Goal: Information Seeking & Learning: Find specific page/section

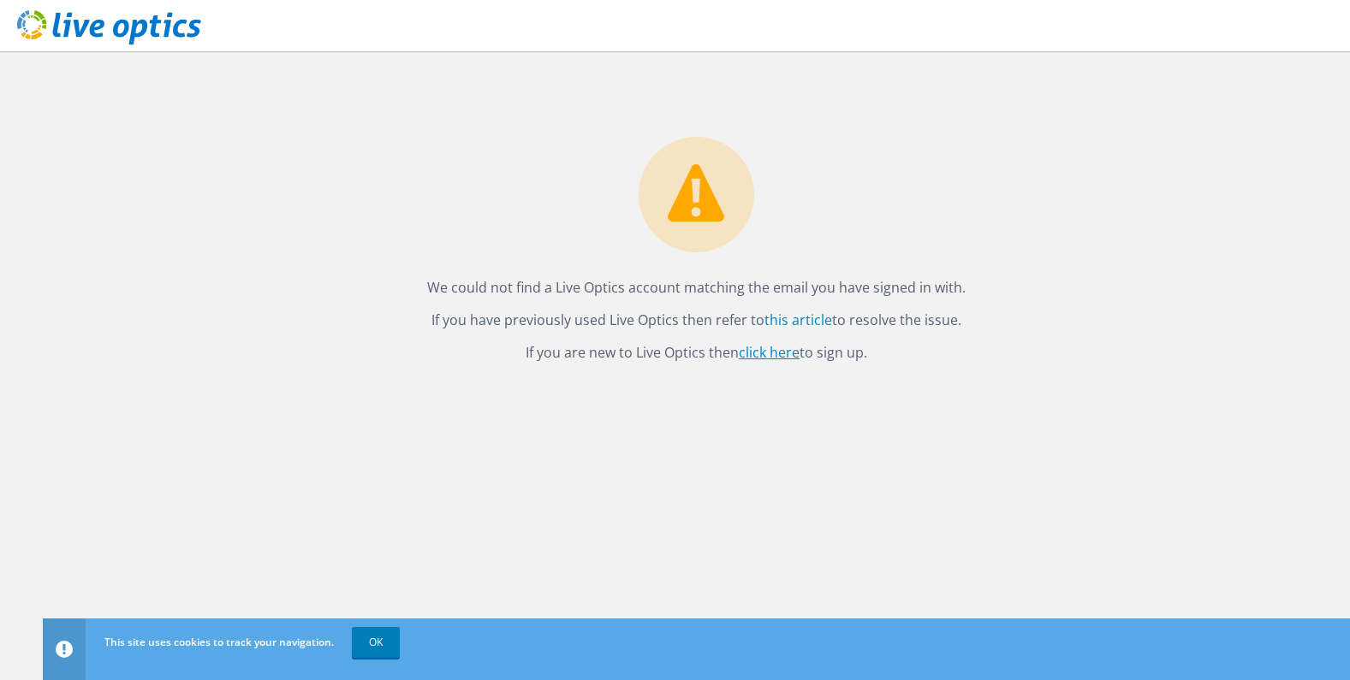
click at [774, 353] on link "click here" at bounding box center [769, 352] width 61 height 19
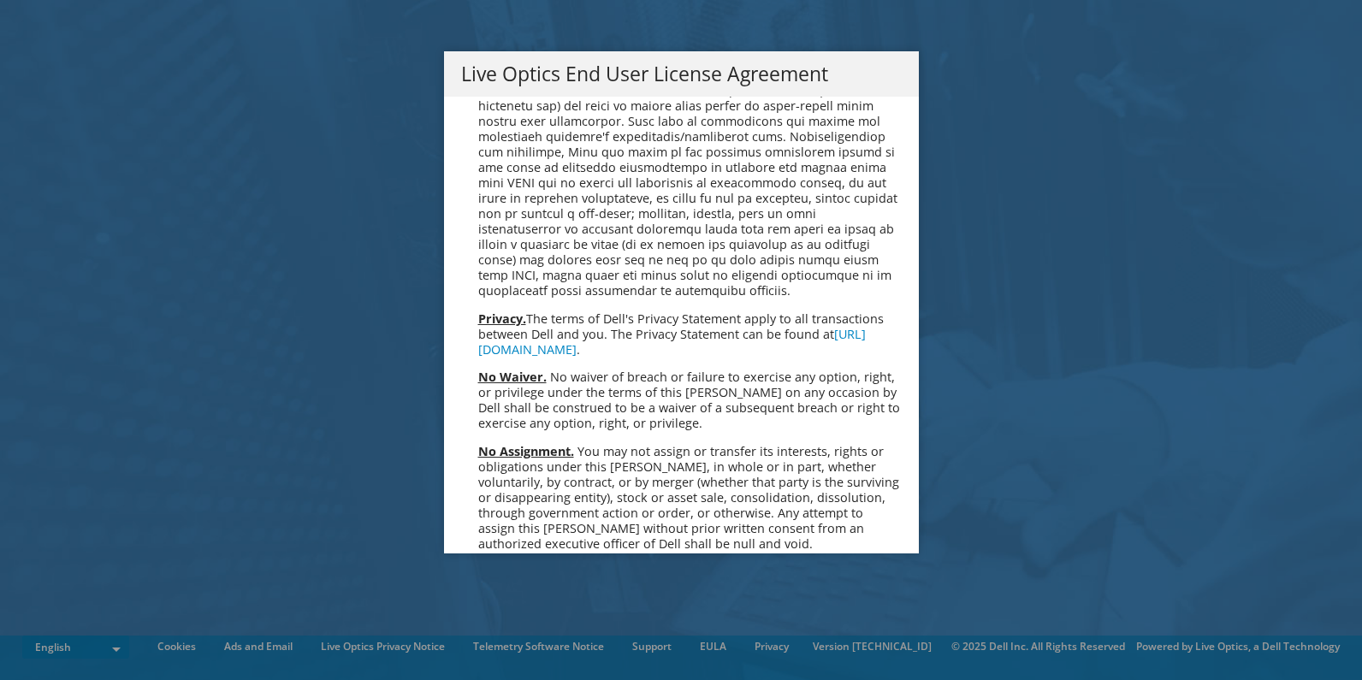
scroll to position [6471, 0]
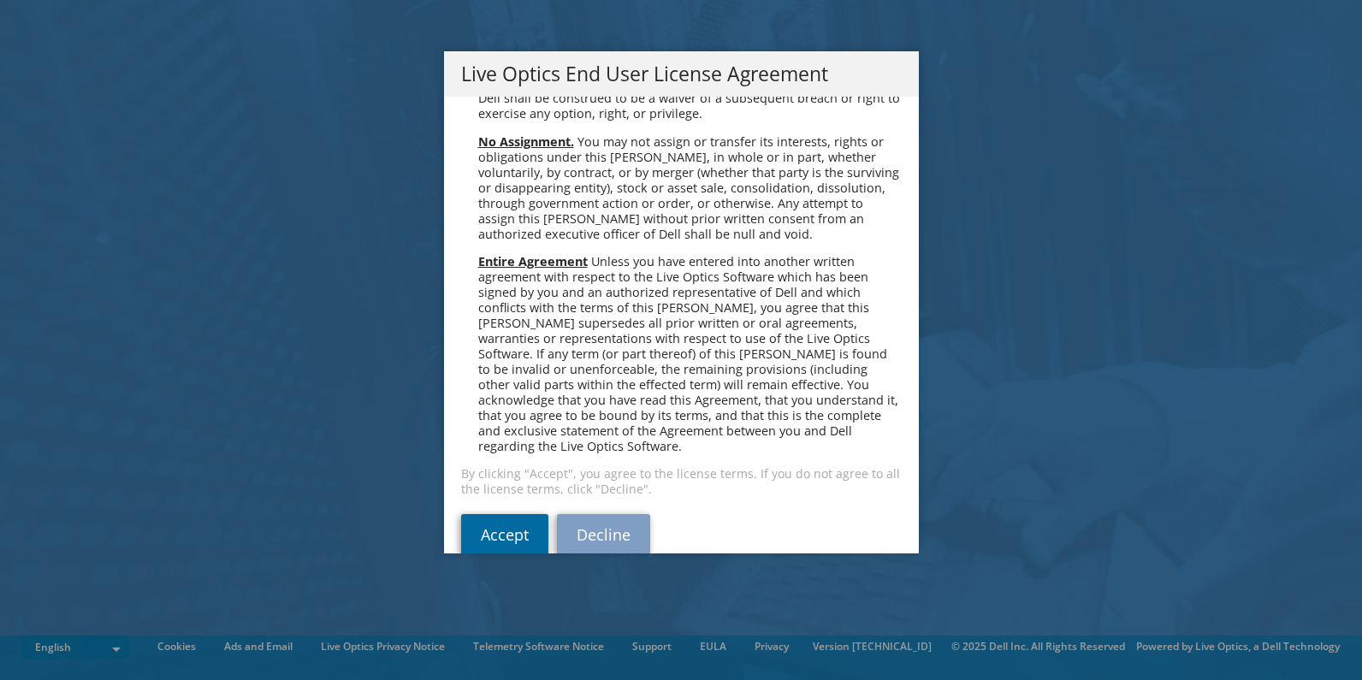
click at [496, 514] on link "Accept" at bounding box center [504, 534] width 87 height 41
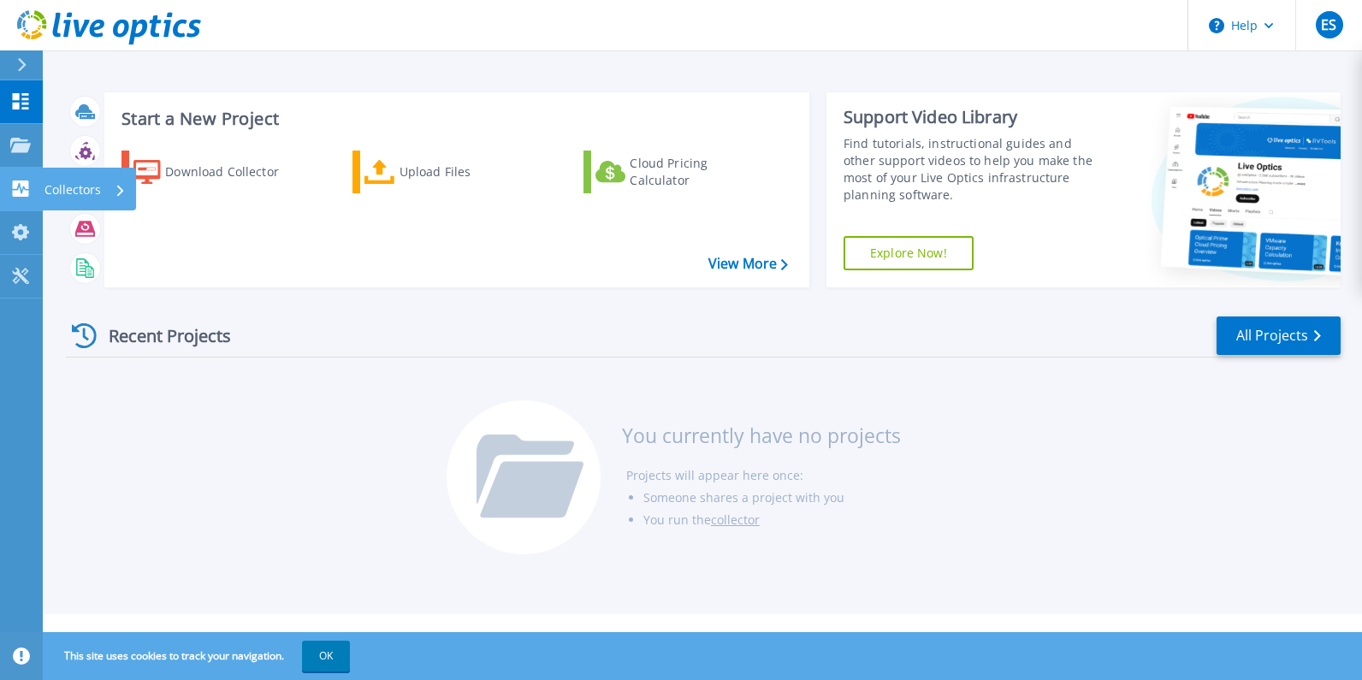
click at [21, 193] on icon at bounding box center [20, 189] width 21 height 16
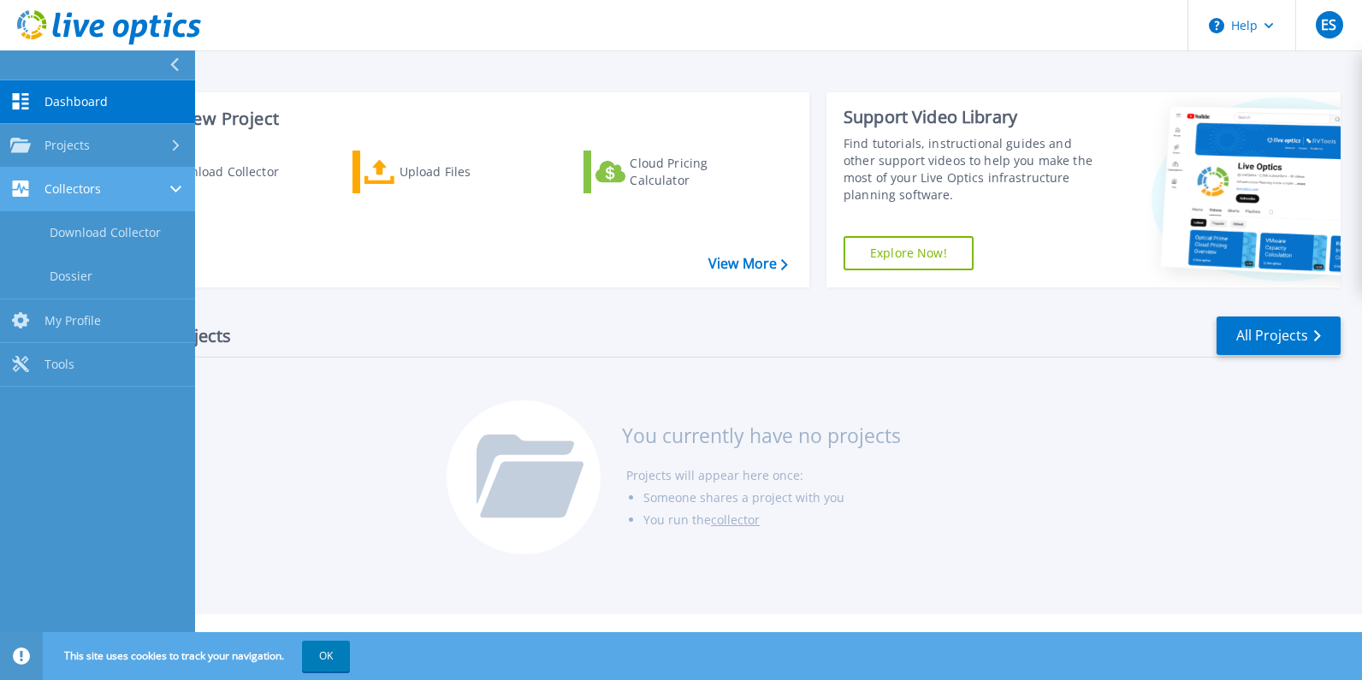
click at [92, 188] on span "Collectors" at bounding box center [73, 188] width 56 height 15
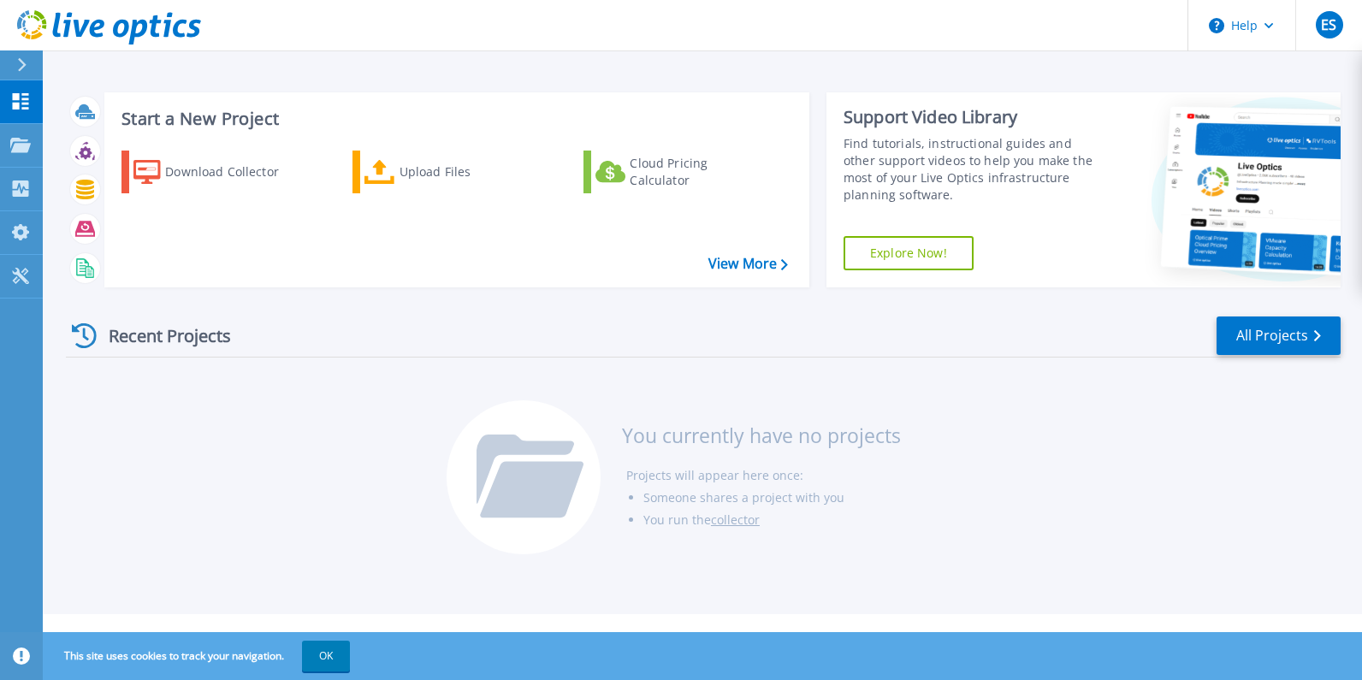
click at [417, 421] on div "Recent Projects All Projects You currently have no projects Projects will appea…" at bounding box center [703, 436] width 1275 height 270
click at [725, 257] on link "View More" at bounding box center [749, 264] width 80 height 16
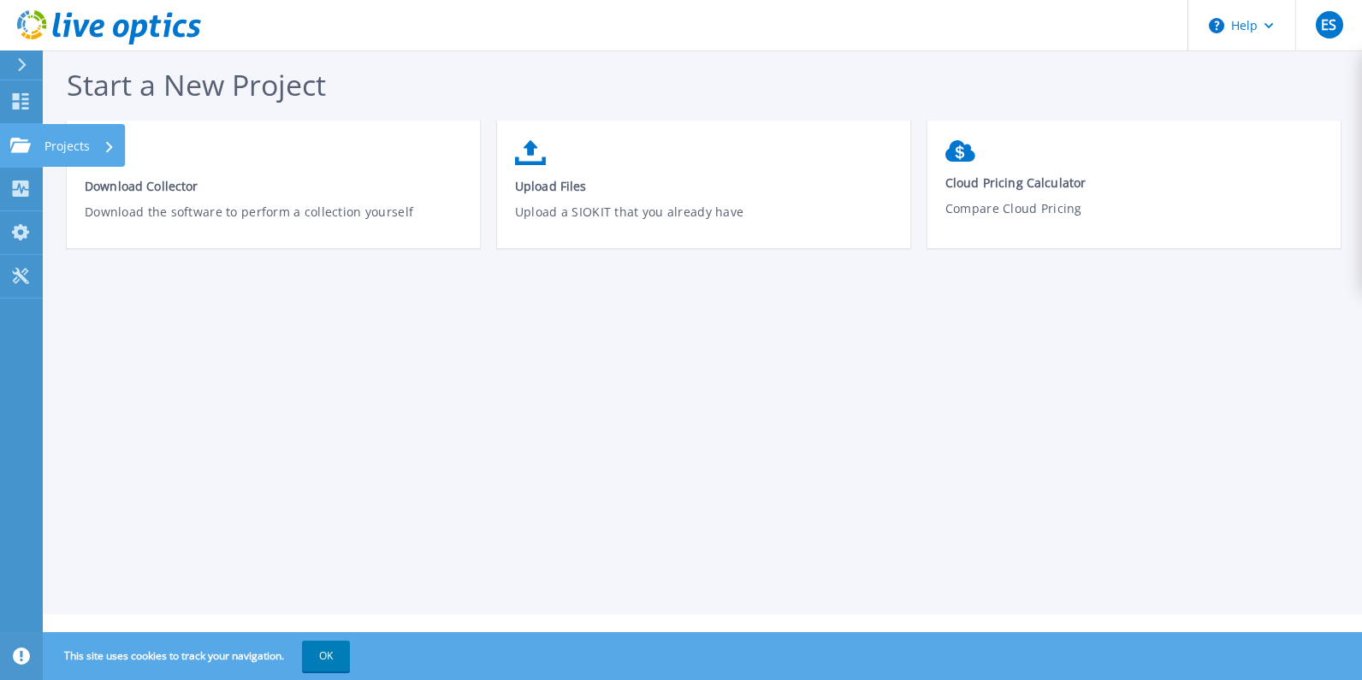
click at [19, 142] on icon at bounding box center [20, 145] width 21 height 15
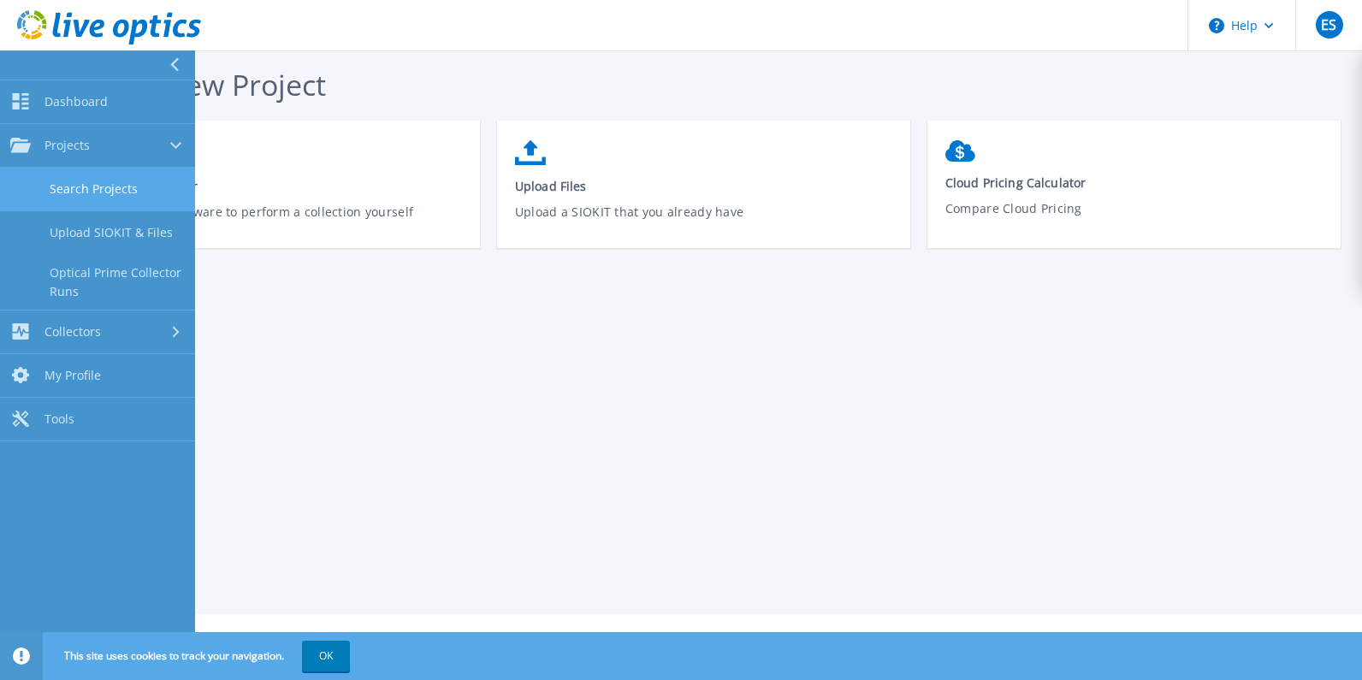
click at [71, 182] on link "Search Projects" at bounding box center [97, 190] width 195 height 44
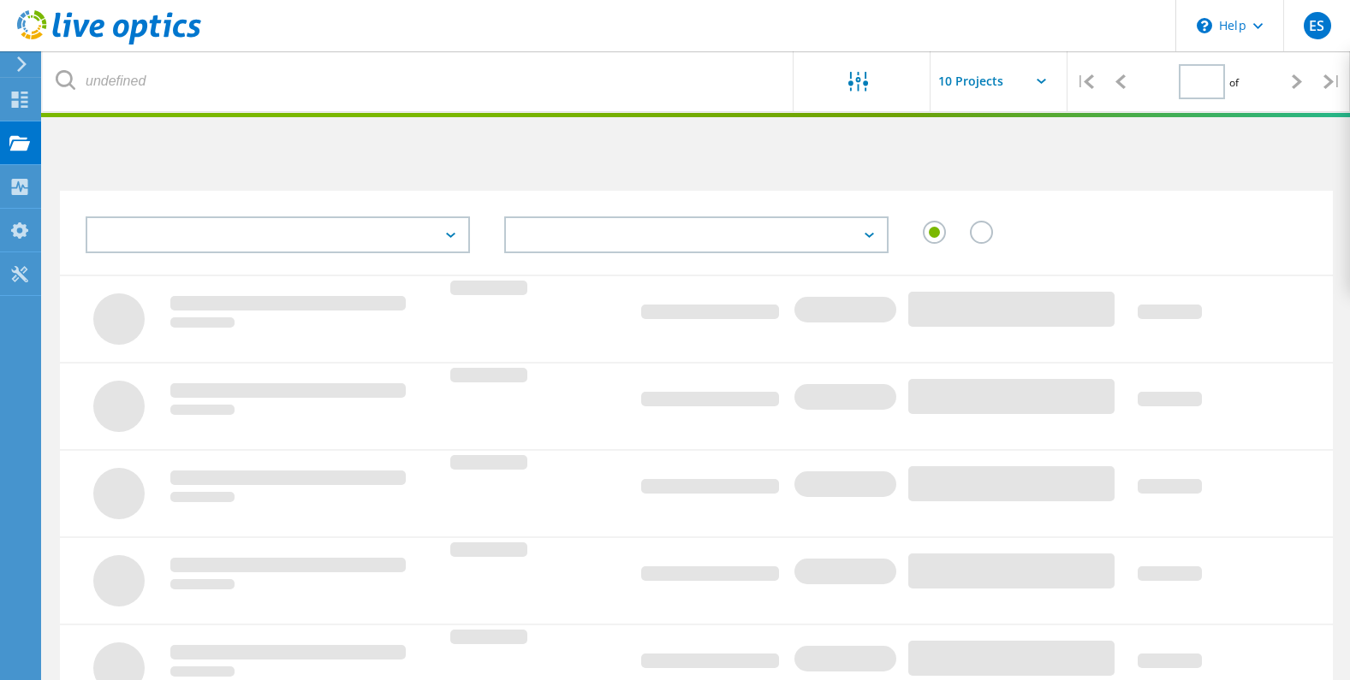
type input "1"
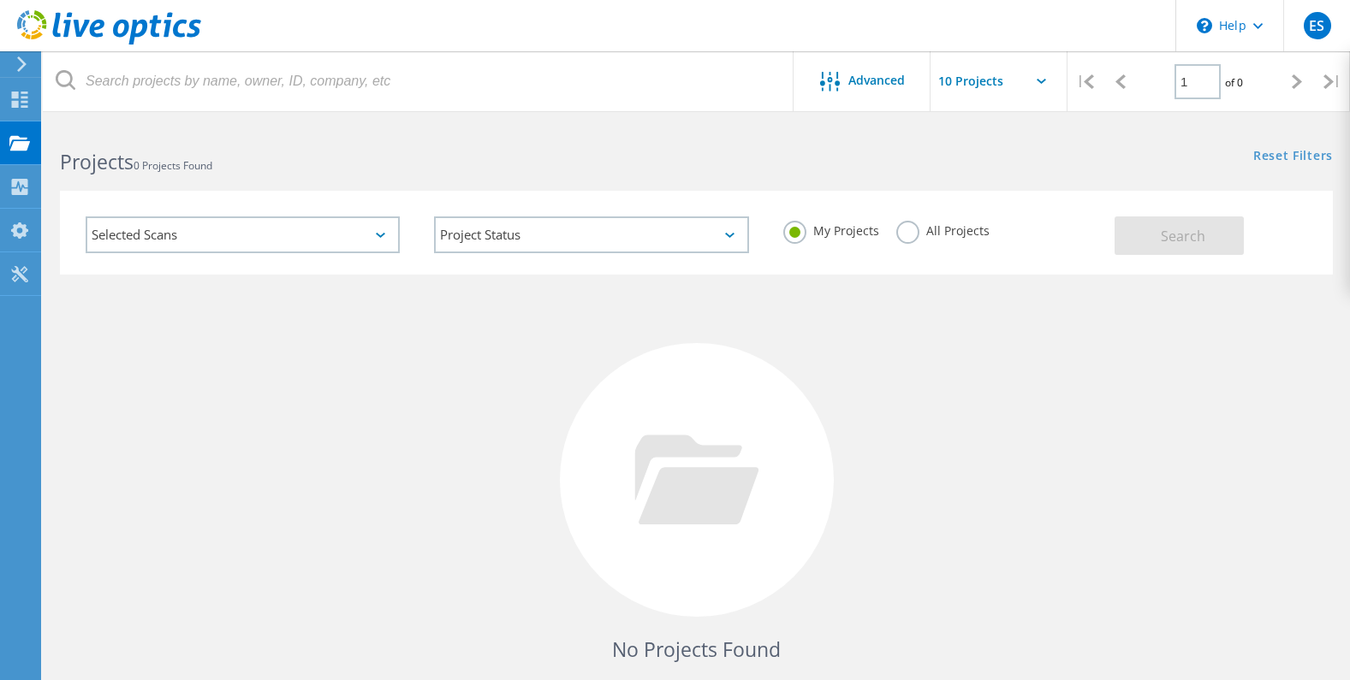
click at [264, 227] on div "Selected Scans" at bounding box center [243, 235] width 314 height 37
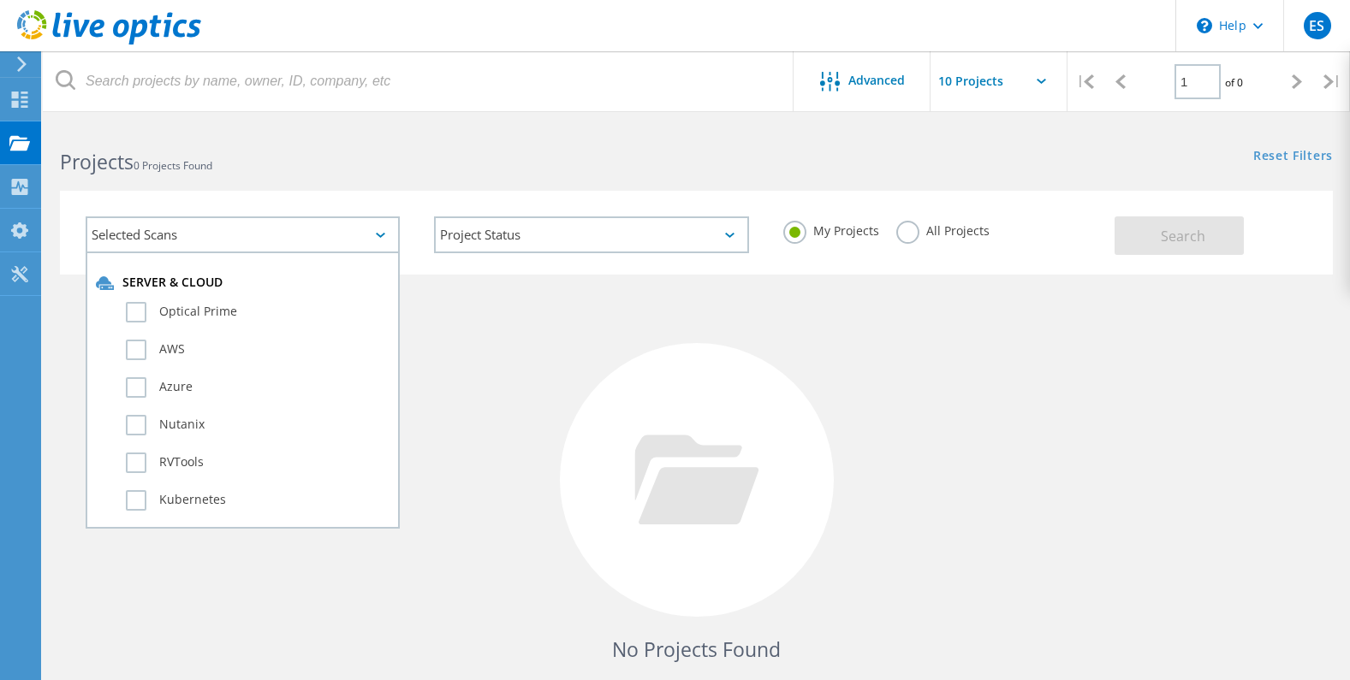
click at [264, 227] on div "Selected Scans" at bounding box center [243, 235] width 314 height 37
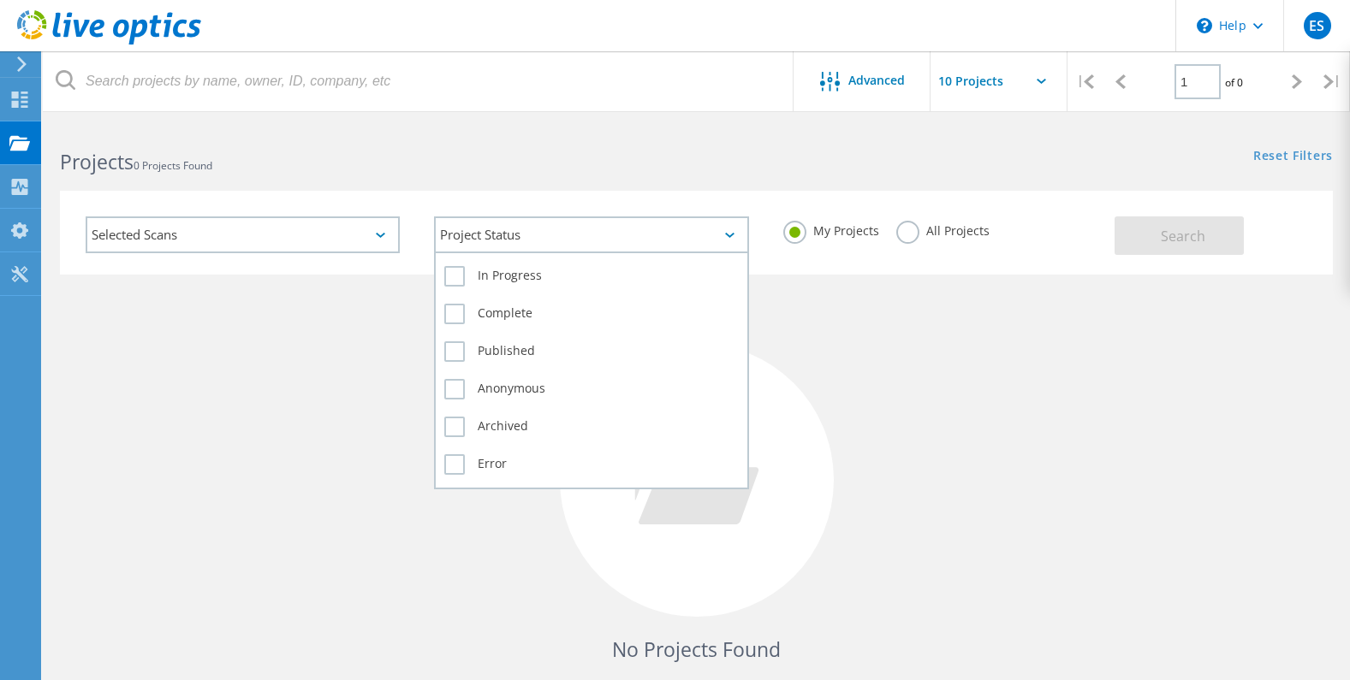
click at [520, 228] on div "Project Status" at bounding box center [591, 235] width 314 height 37
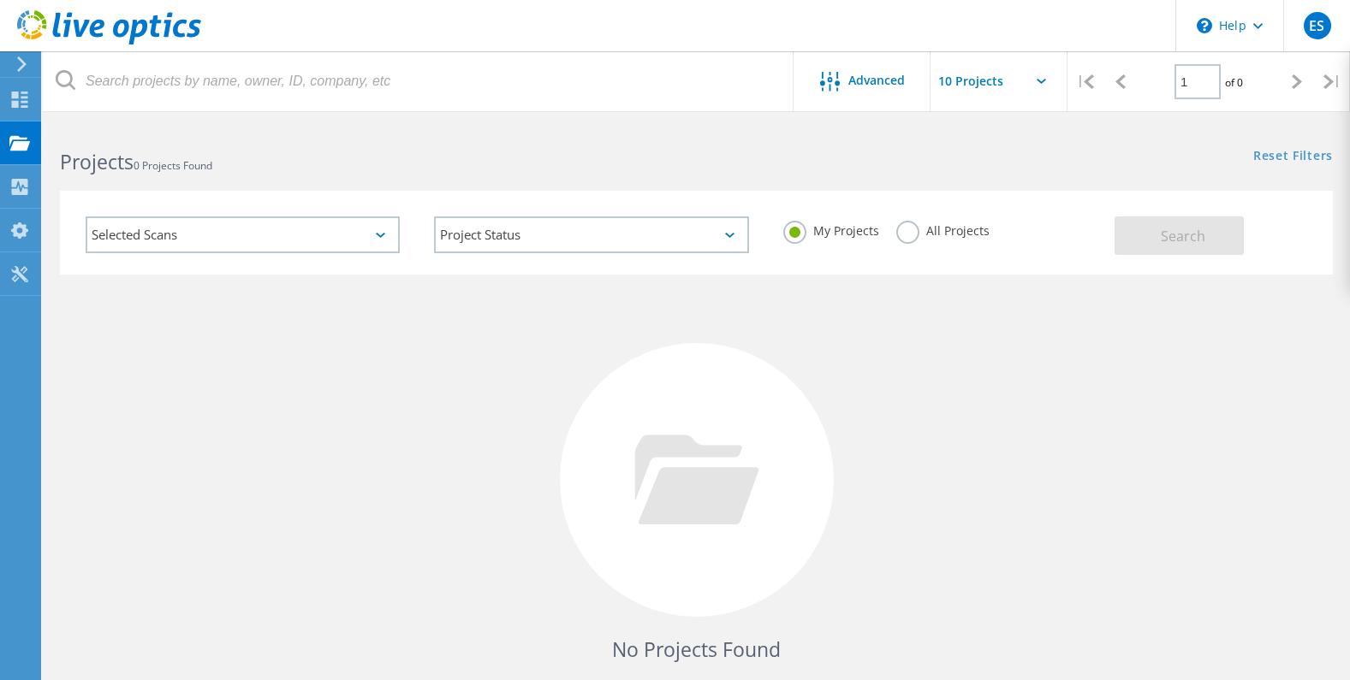
click at [308, 234] on div "Selected Scans" at bounding box center [243, 235] width 314 height 37
click at [313, 176] on div "Selected Scans Project Status In Progress Complete Published Anonymous Archived…" at bounding box center [696, 221] width 1307 height 105
click at [869, 89] on div "Advanced" at bounding box center [861, 82] width 137 height 21
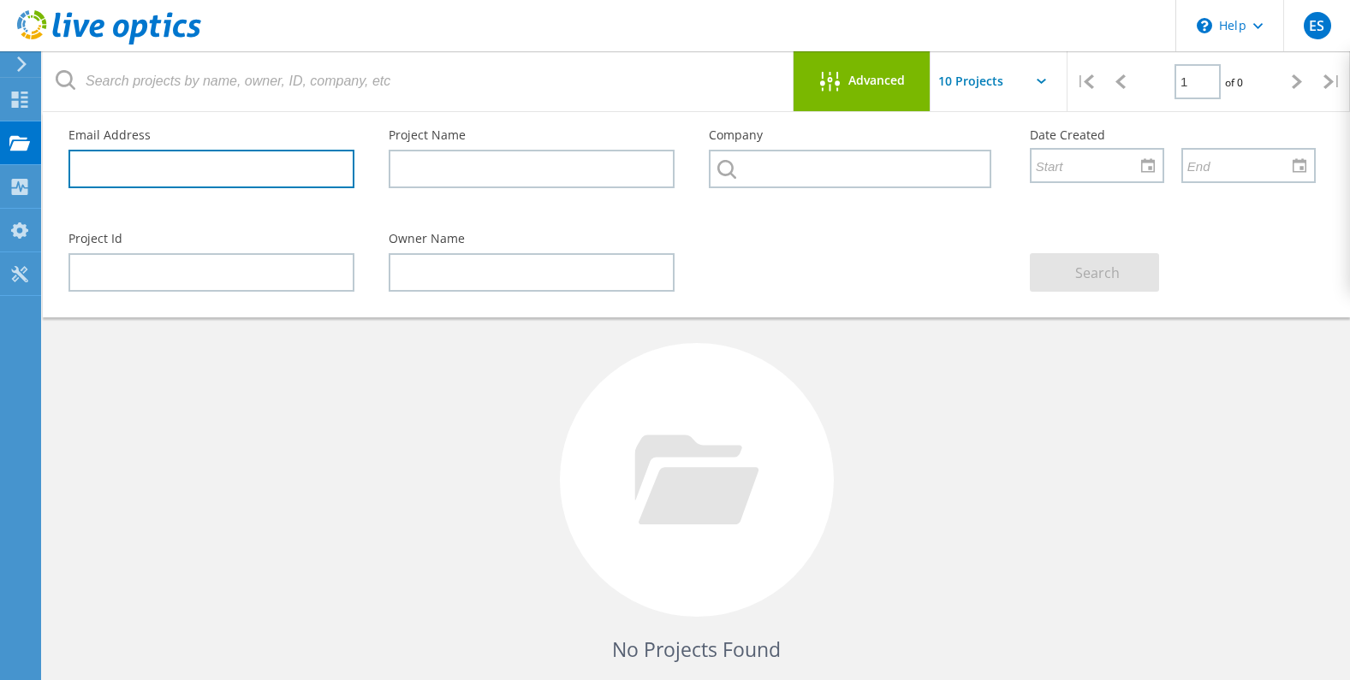
click at [193, 166] on input "text" at bounding box center [211, 169] width 286 height 39
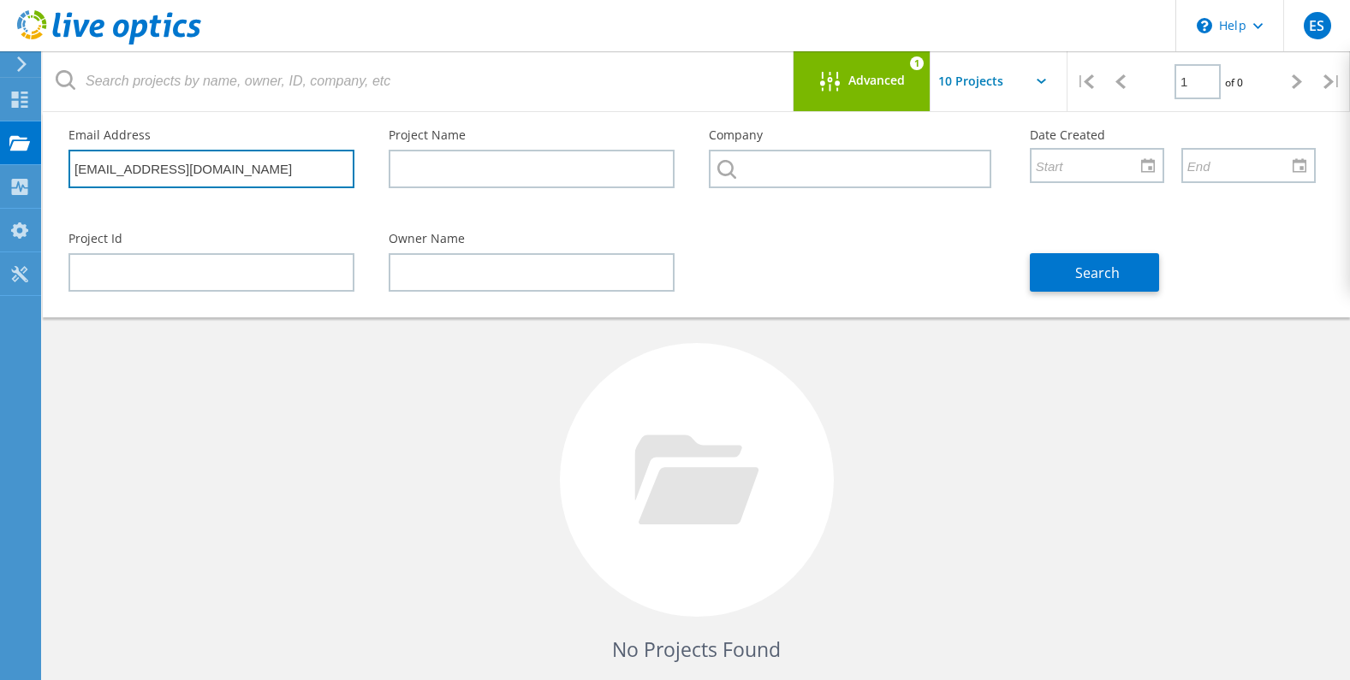
type input "jdurante@gesonline.com"
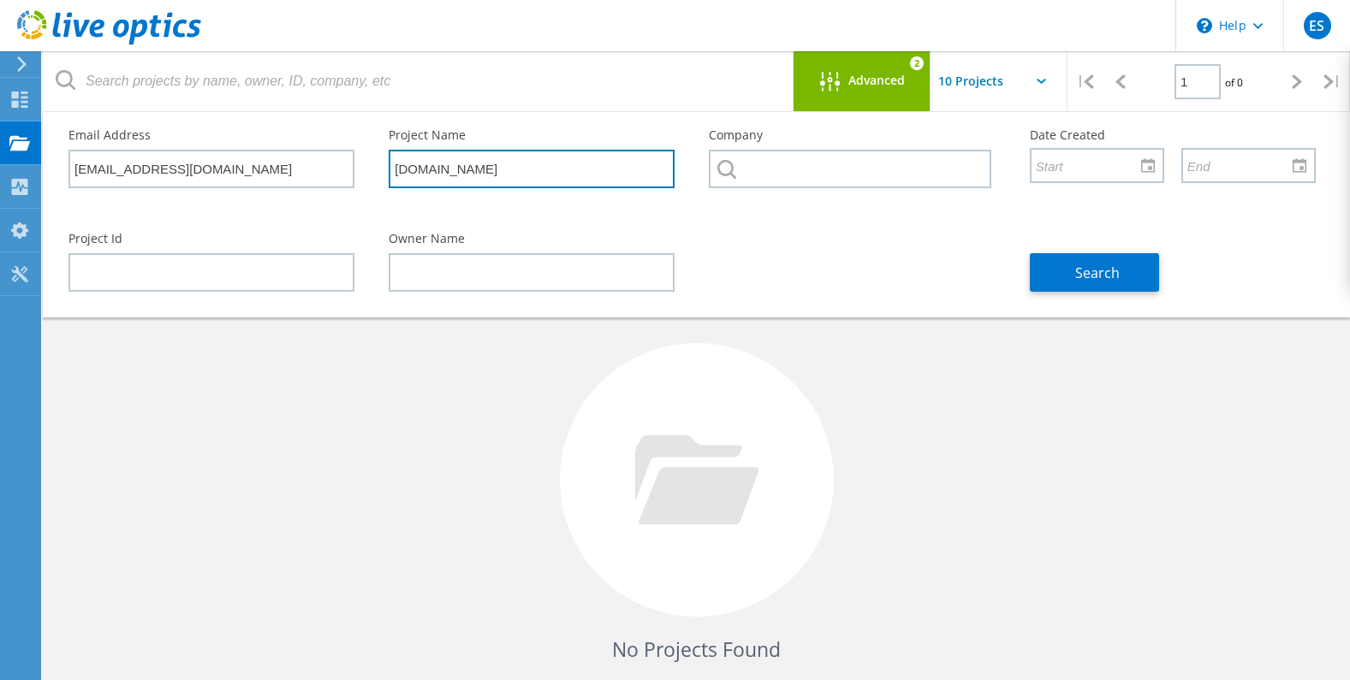
type input "gesesx16.ges.net"
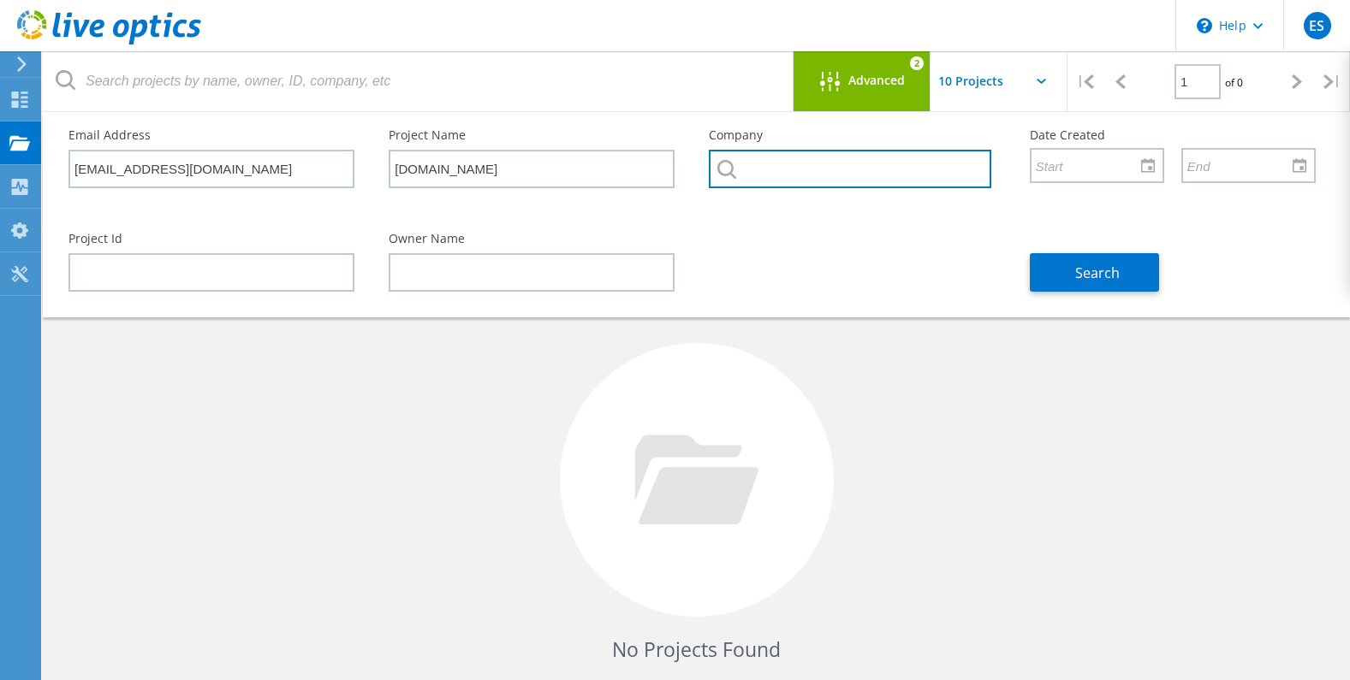
click at [749, 163] on input "text" at bounding box center [850, 169] width 282 height 39
click at [730, 169] on icon at bounding box center [726, 169] width 19 height 19
click at [774, 175] on input "text" at bounding box center [850, 169] width 282 height 39
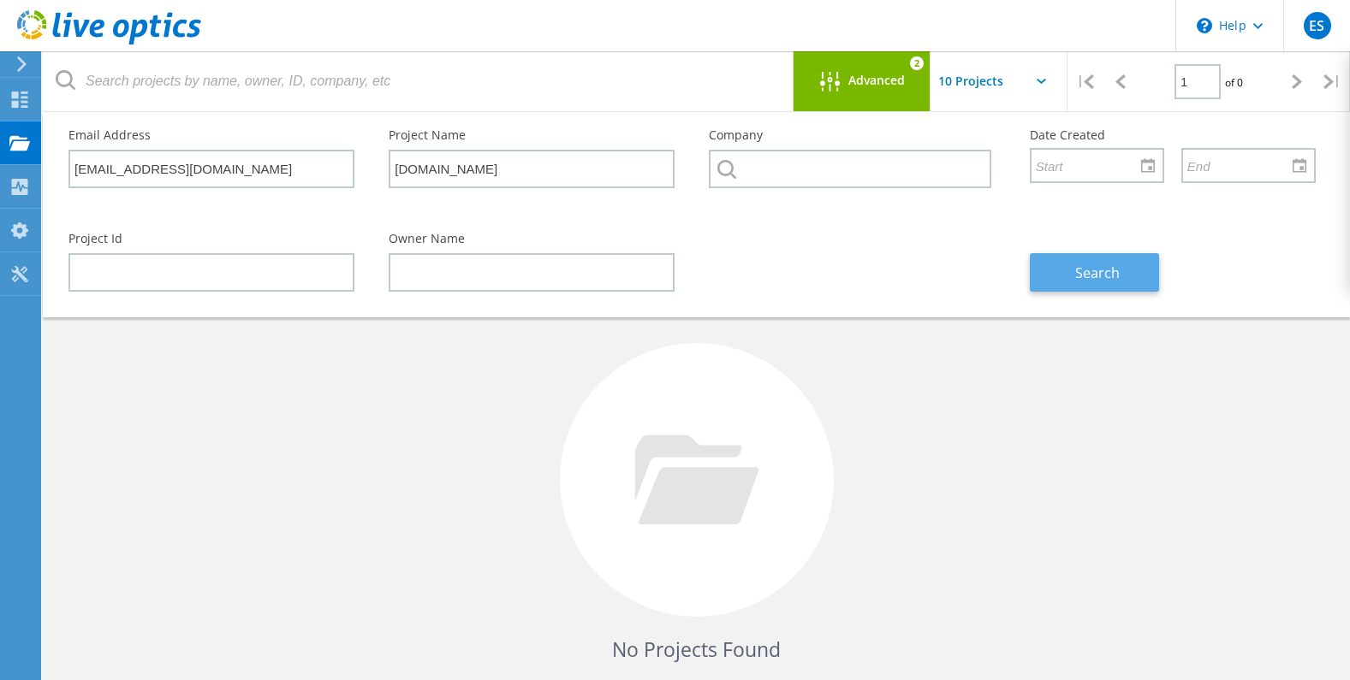
click at [1091, 276] on span "Search" at bounding box center [1097, 273] width 45 height 19
click at [1031, 86] on input "text" at bounding box center [1015, 81] width 171 height 60
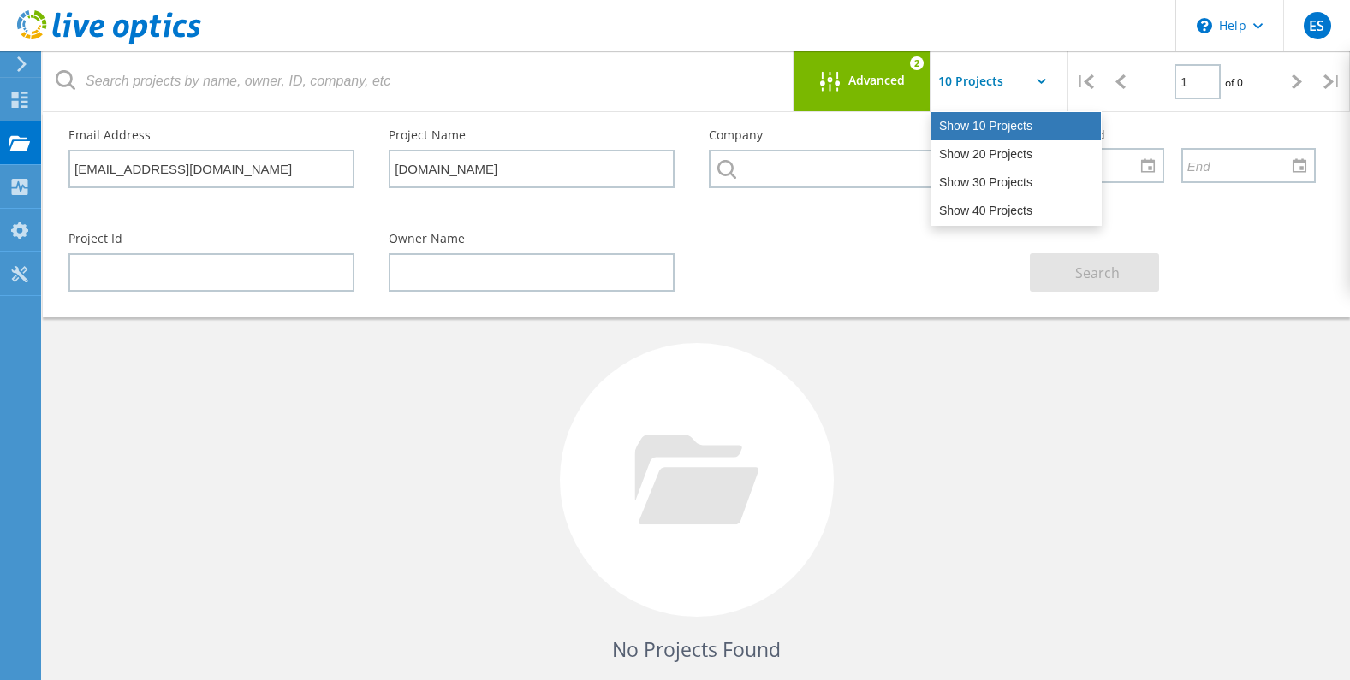
click at [1014, 128] on div "Show 10 Projects" at bounding box center [1015, 126] width 169 height 28
type input "Show 10 Projects"
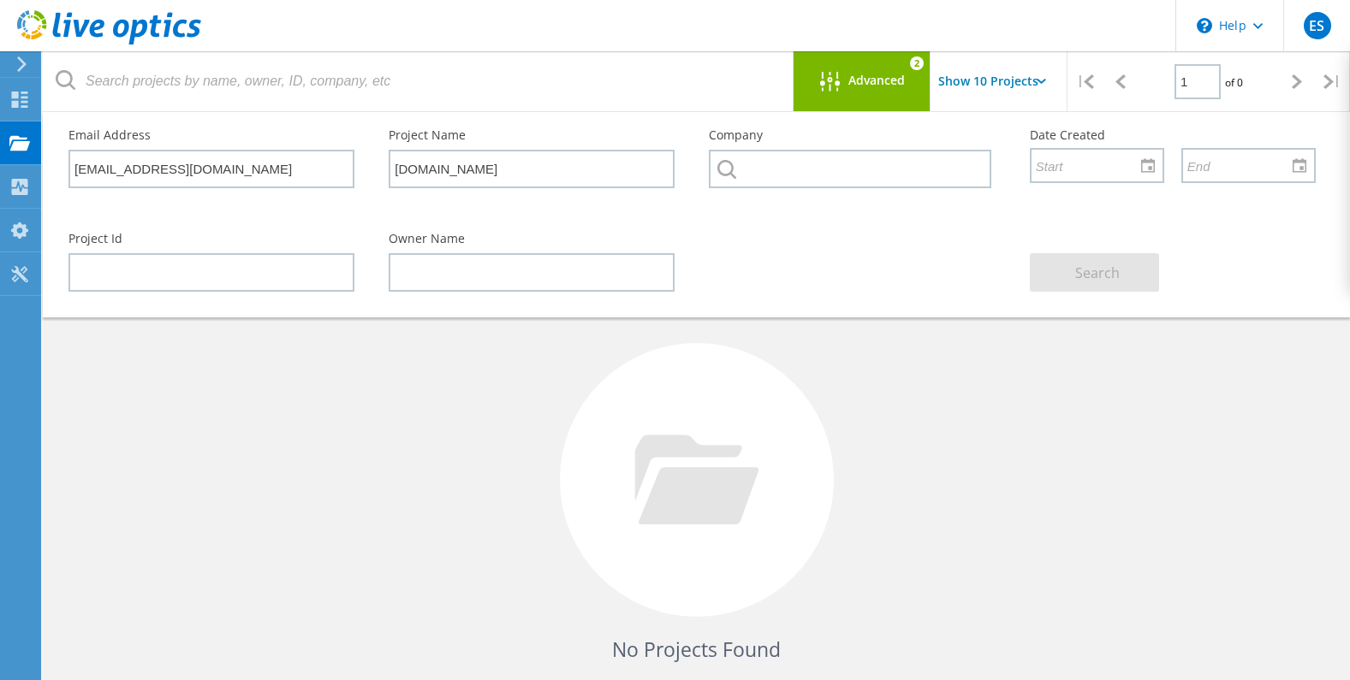
click at [846, 72] on div at bounding box center [834, 82] width 28 height 21
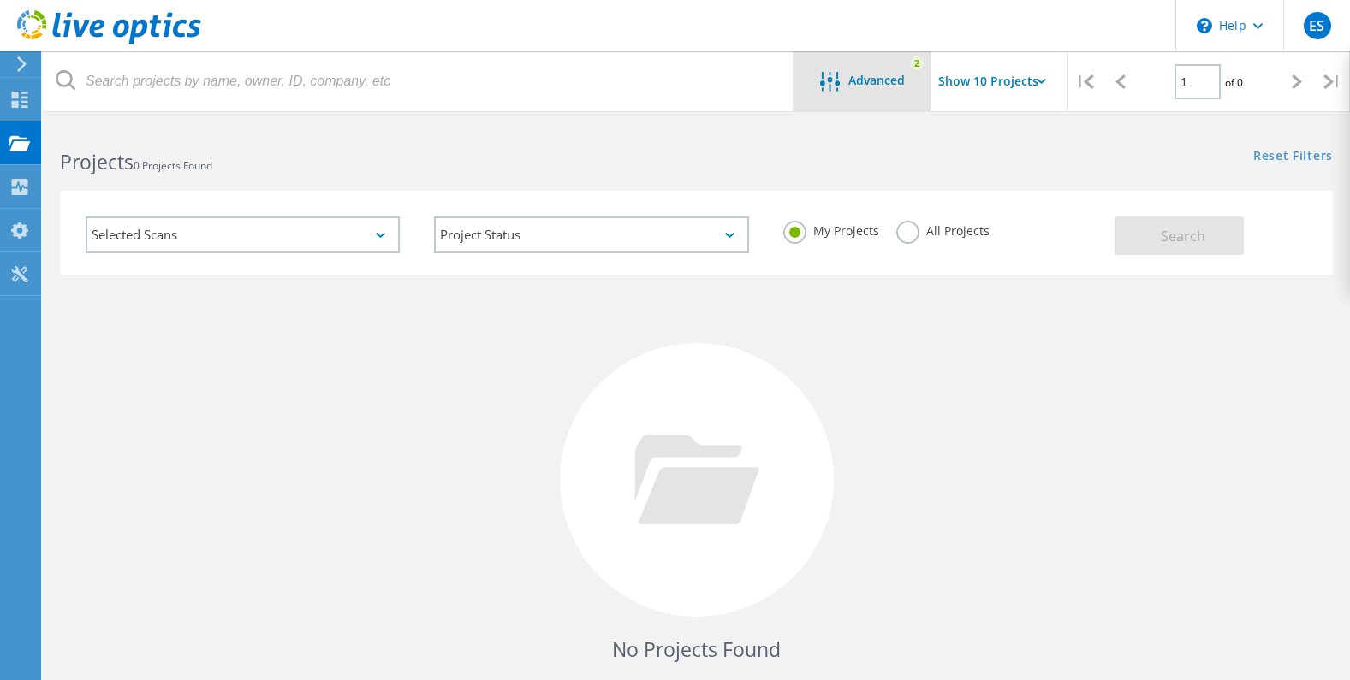
click at [863, 80] on span "Advanced" at bounding box center [876, 80] width 56 height 12
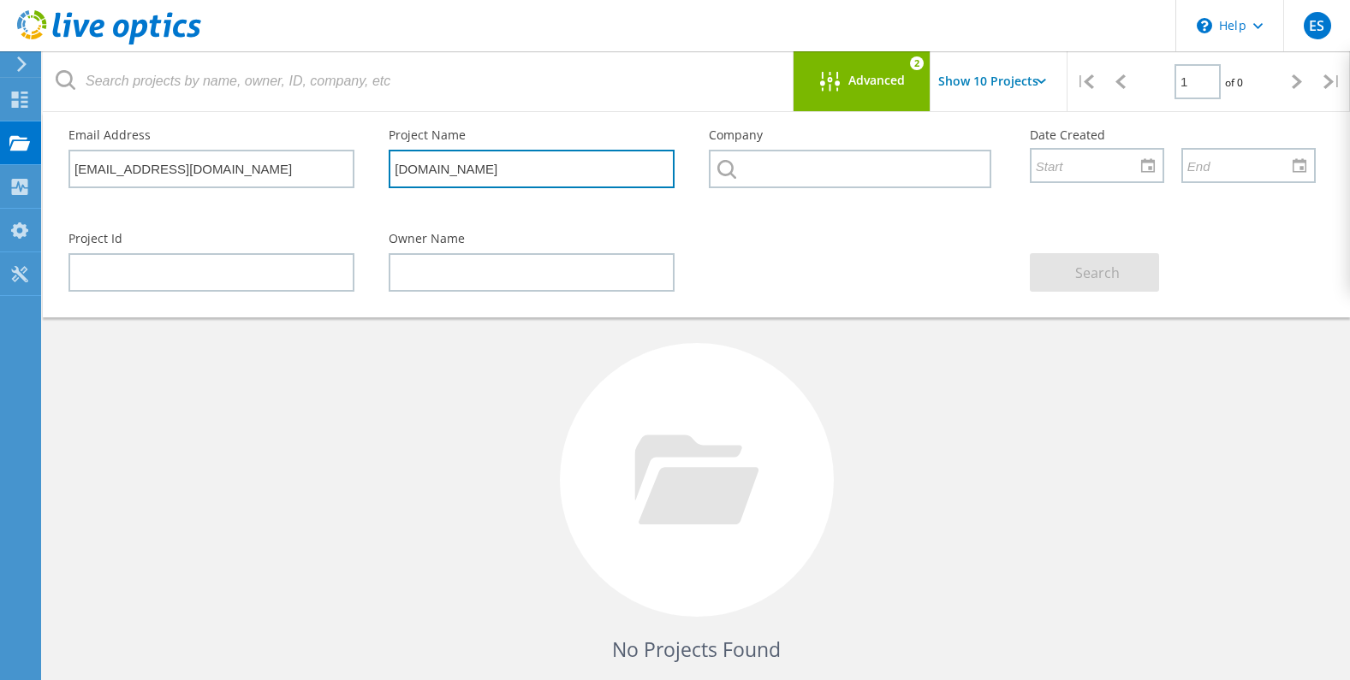
drag, startPoint x: 557, startPoint y: 170, endPoint x: 367, endPoint y: 173, distance: 190.0
click at [367, 173] on div "Email Address jdurante@gesonline.com Project Name gesesx16.ges.net Company Date…" at bounding box center [691, 164] width 1281 height 104
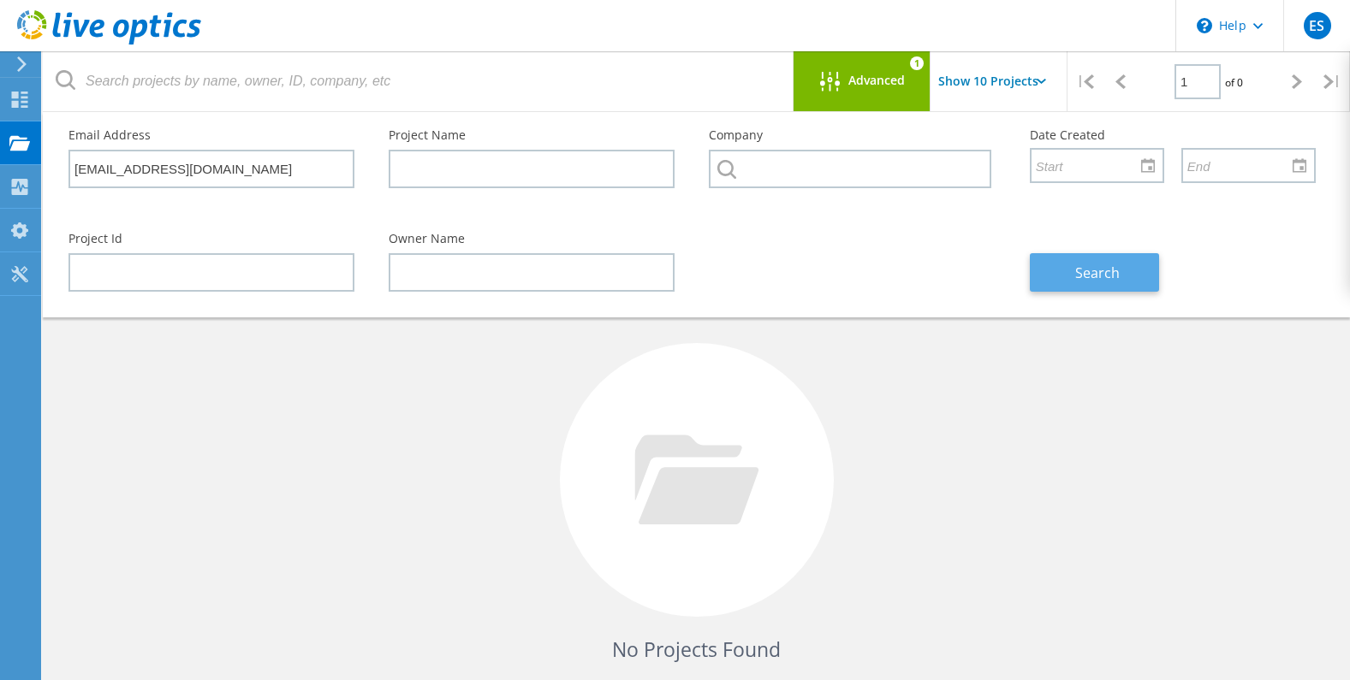
click at [1067, 267] on button "Search" at bounding box center [1094, 272] width 129 height 39
